Goal: Information Seeking & Learning: Learn about a topic

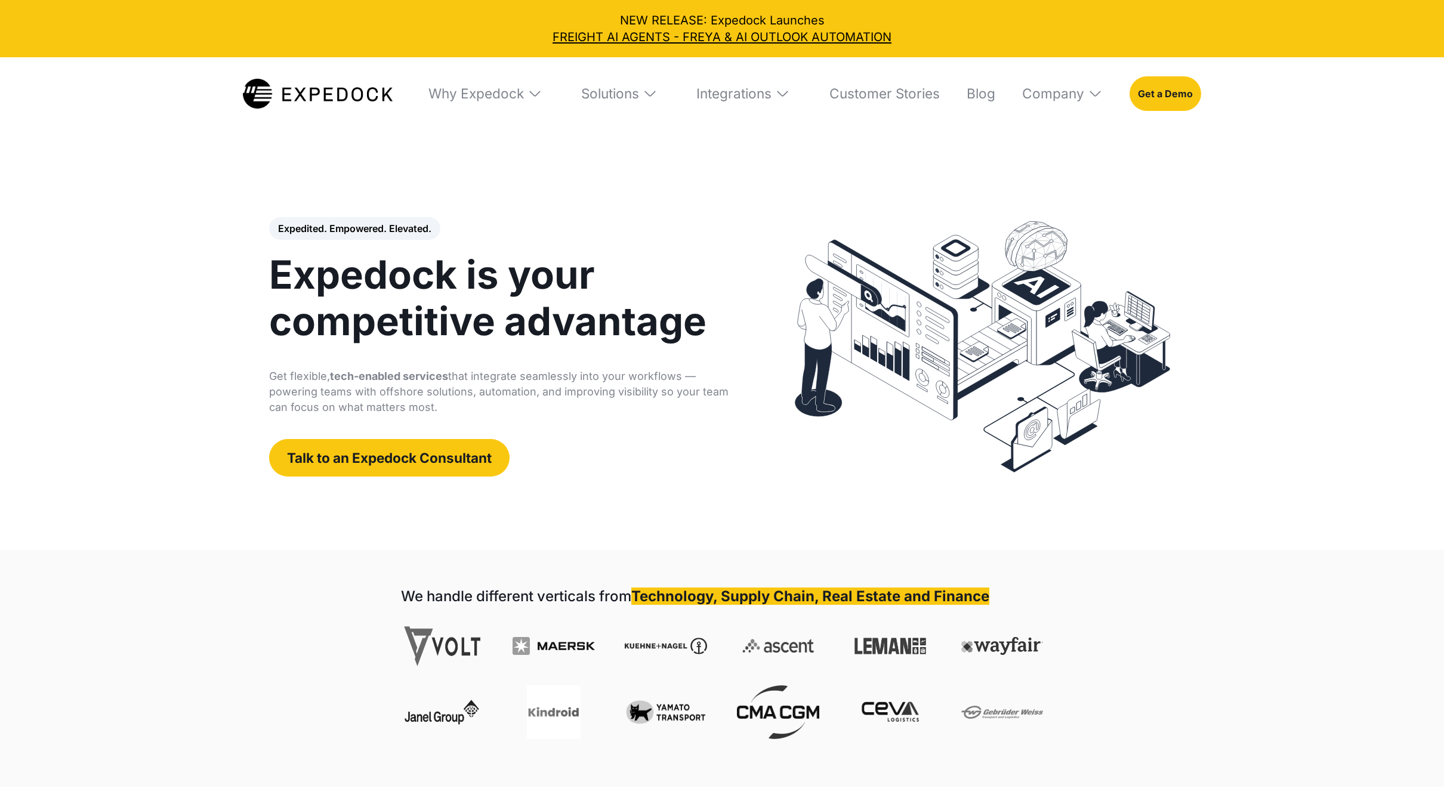
select select
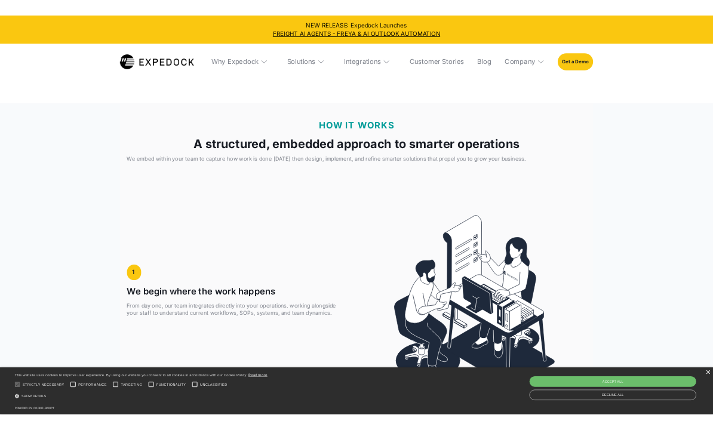
scroll to position [2387, 0]
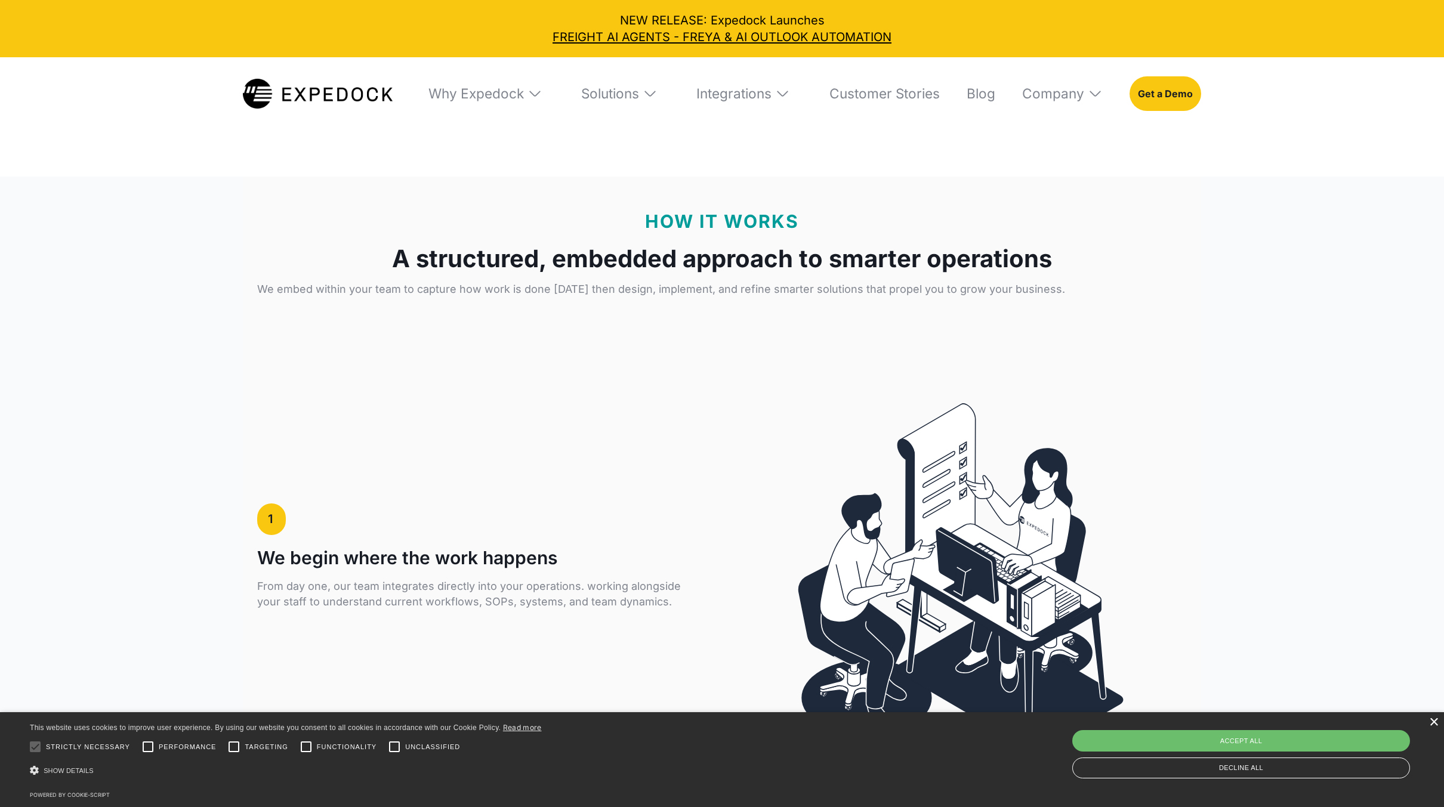
click at [1435, 723] on div "×" at bounding box center [1433, 723] width 9 height 9
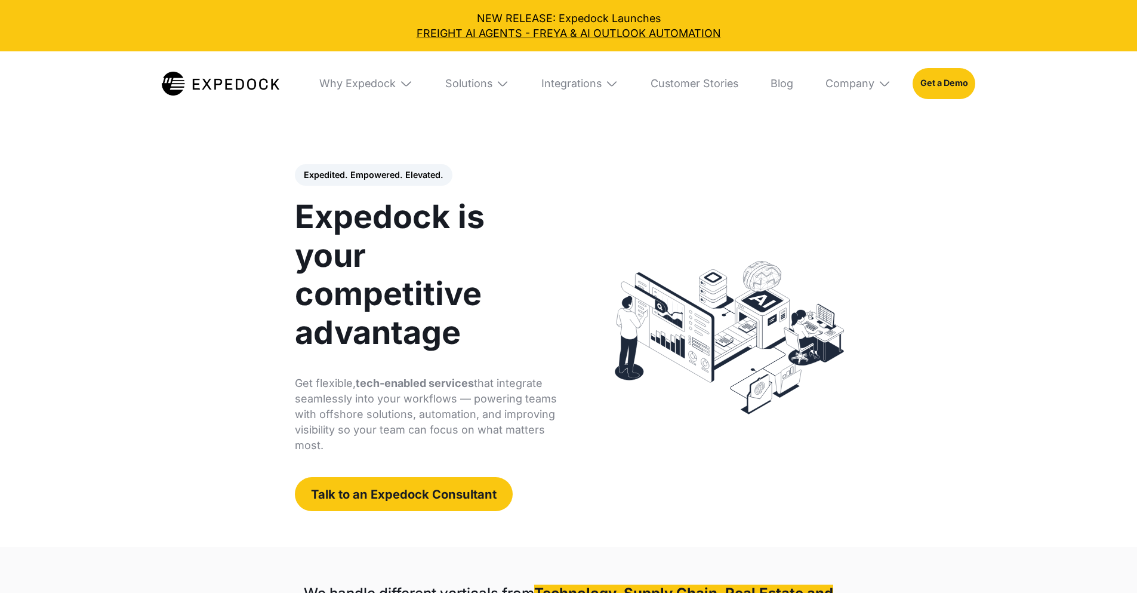
select select
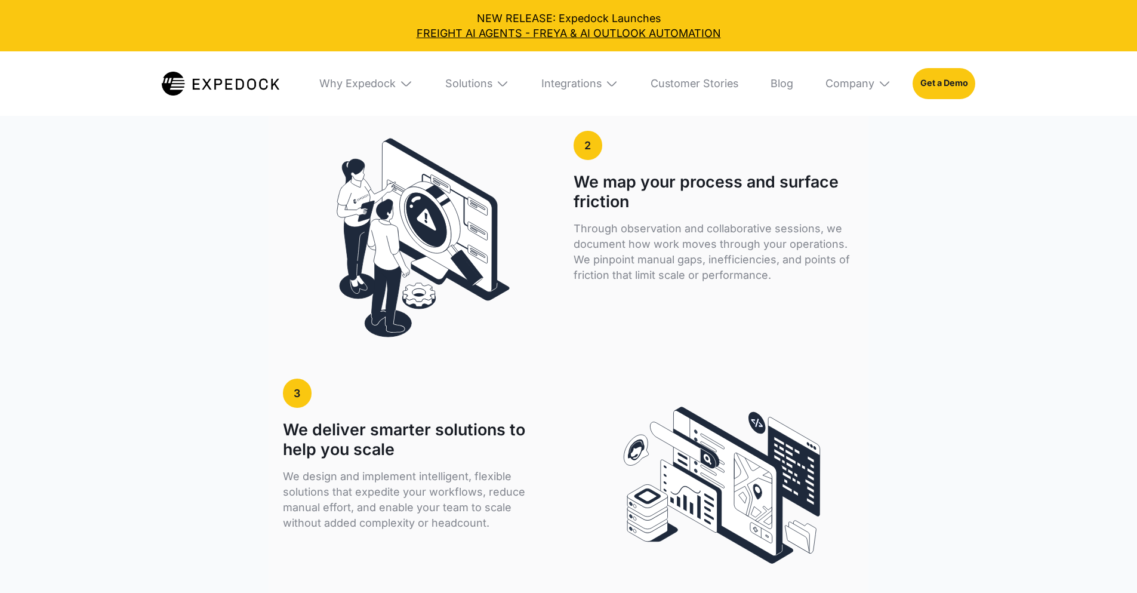
scroll to position [2387, 0]
